Goal: Information Seeking & Learning: Learn about a topic

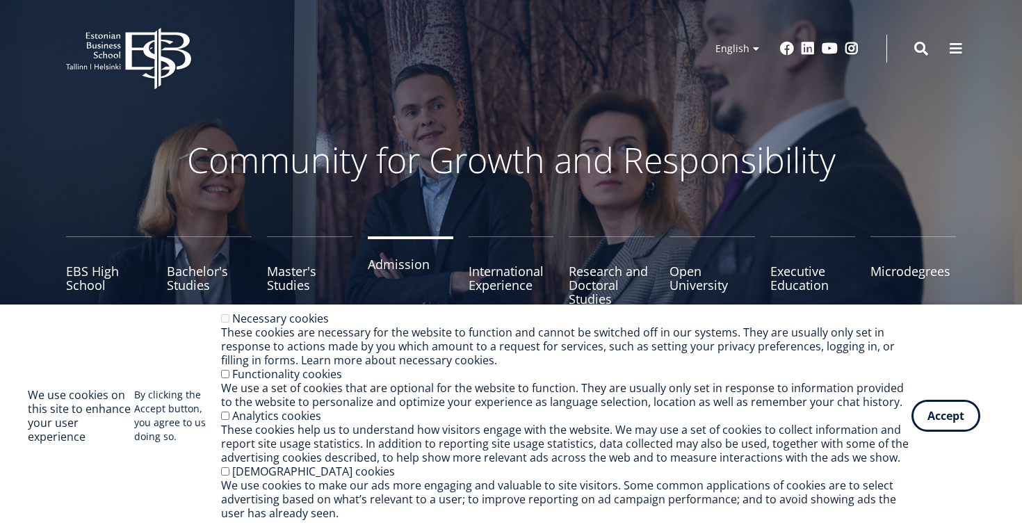
click at [398, 268] on link "Admission" at bounding box center [411, 271] width 86 height 70
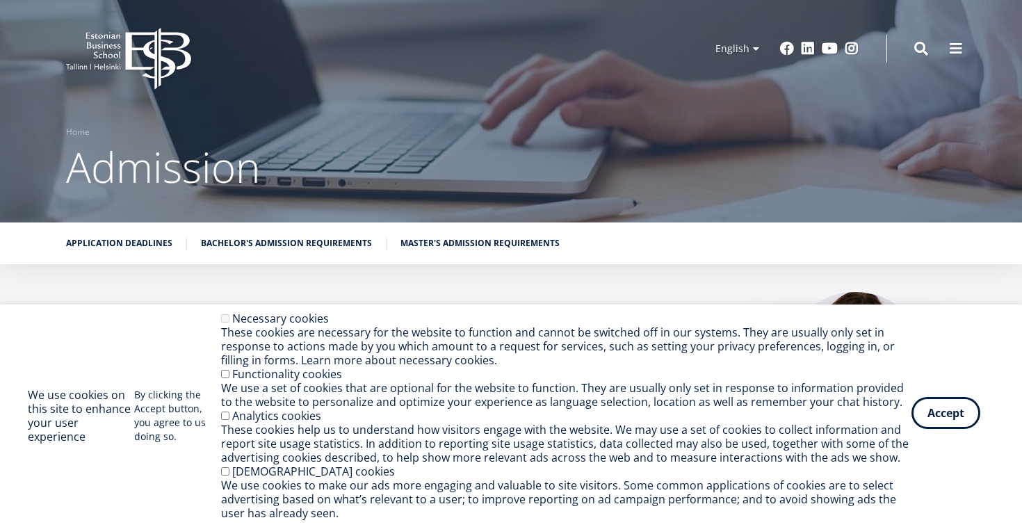
click at [923, 407] on button "Accept" at bounding box center [945, 413] width 69 height 32
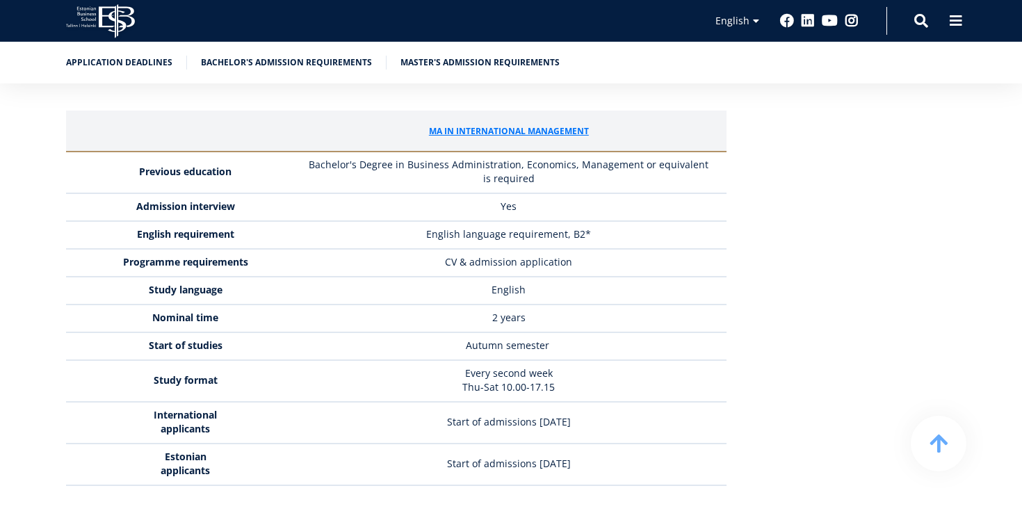
scroll to position [3434, 0]
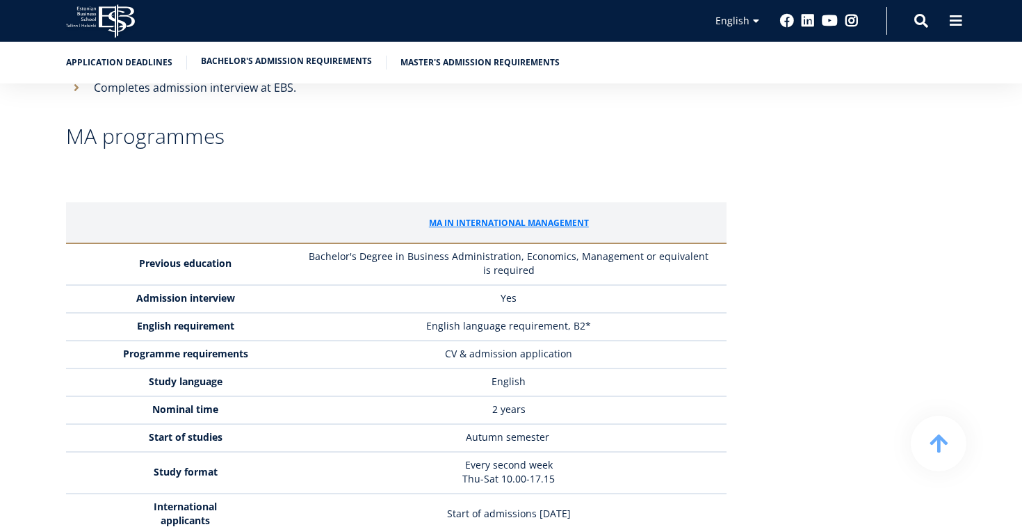
click at [330, 62] on link "Bachelor's admission requirements" at bounding box center [286, 61] width 171 height 14
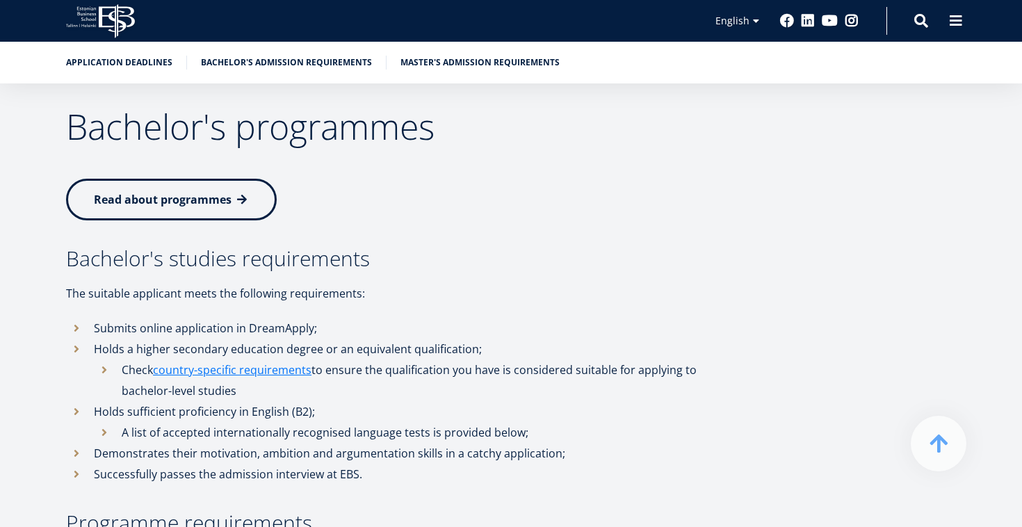
click at [690, 318] on li "Submits online application in DreamApply;" at bounding box center [396, 328] width 660 height 21
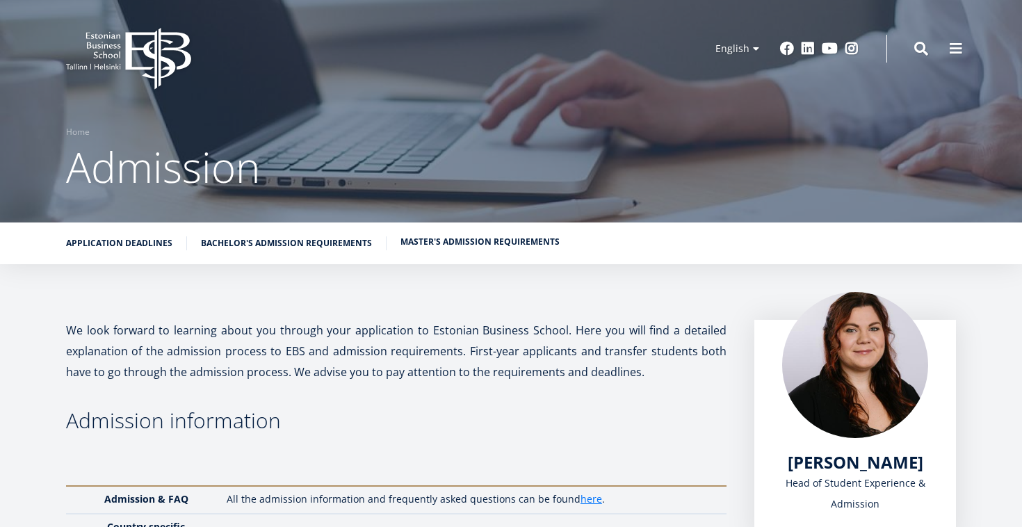
scroll to position [0, 0]
click at [127, 44] on icon at bounding box center [157, 59] width 65 height 62
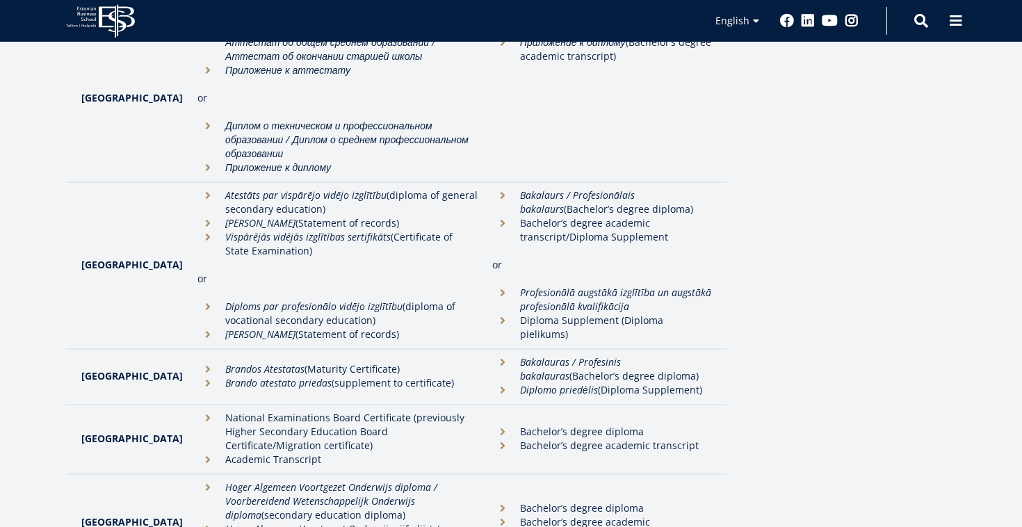
scroll to position [2474, 0]
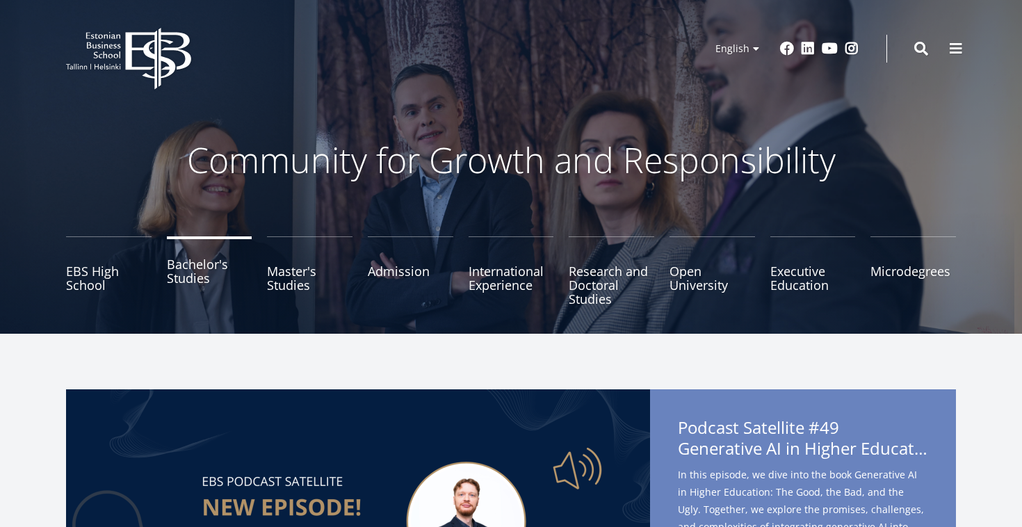
click at [190, 291] on link "Bachelor's Studies" at bounding box center [210, 271] width 86 height 70
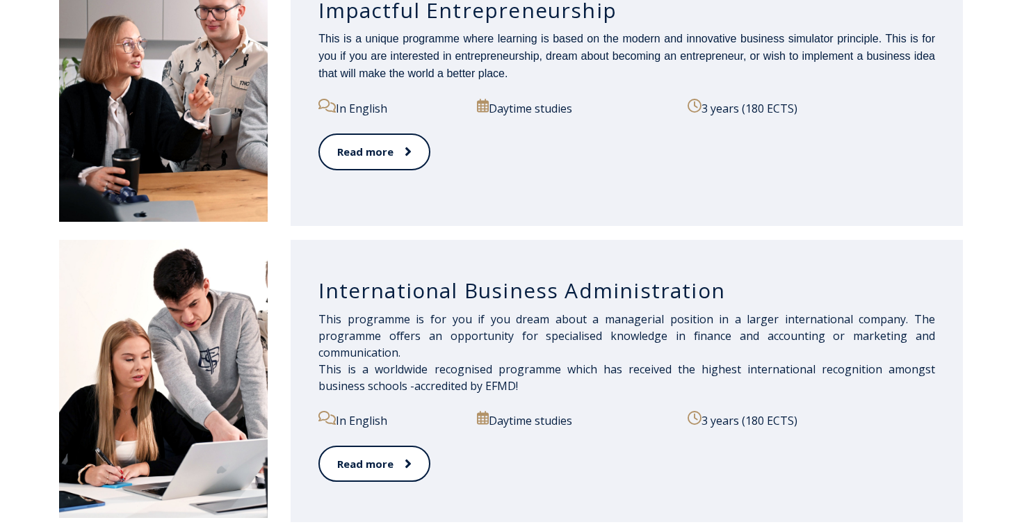
scroll to position [850, 0]
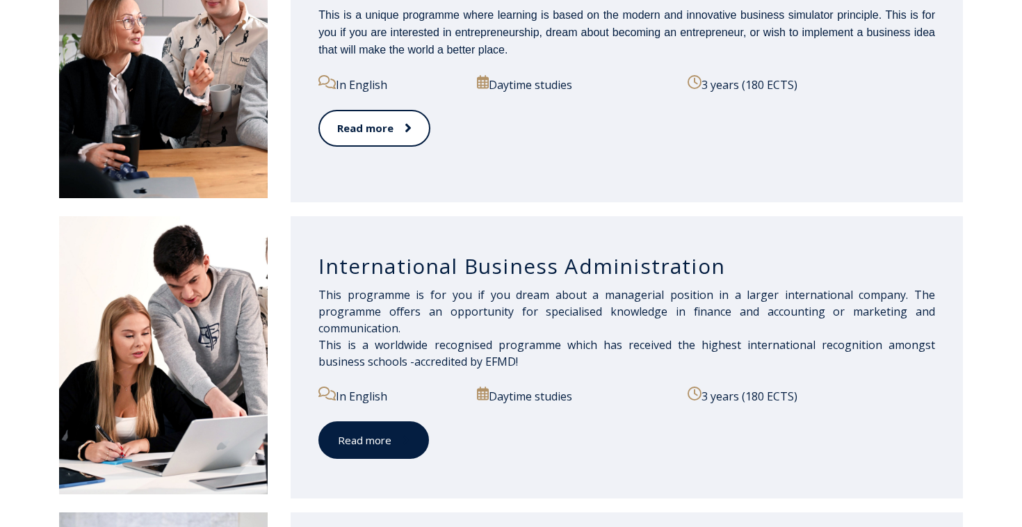
click at [375, 435] on link "Read more" at bounding box center [373, 440] width 111 height 38
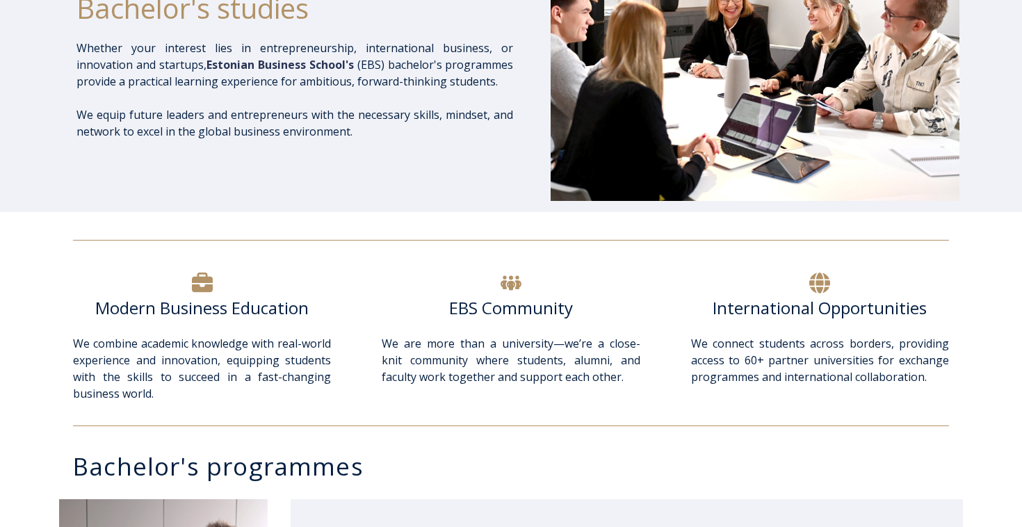
scroll to position [63, 0]
